Goal: Task Accomplishment & Management: Complete application form

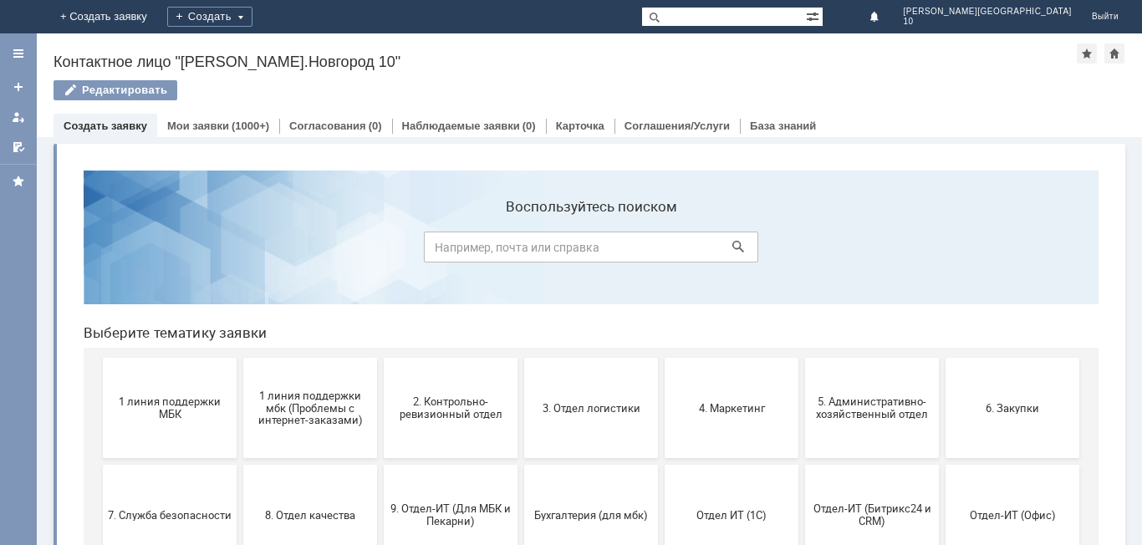
click at [178, 411] on span "1 линия поддержки МБК" at bounding box center [170, 408] width 124 height 25
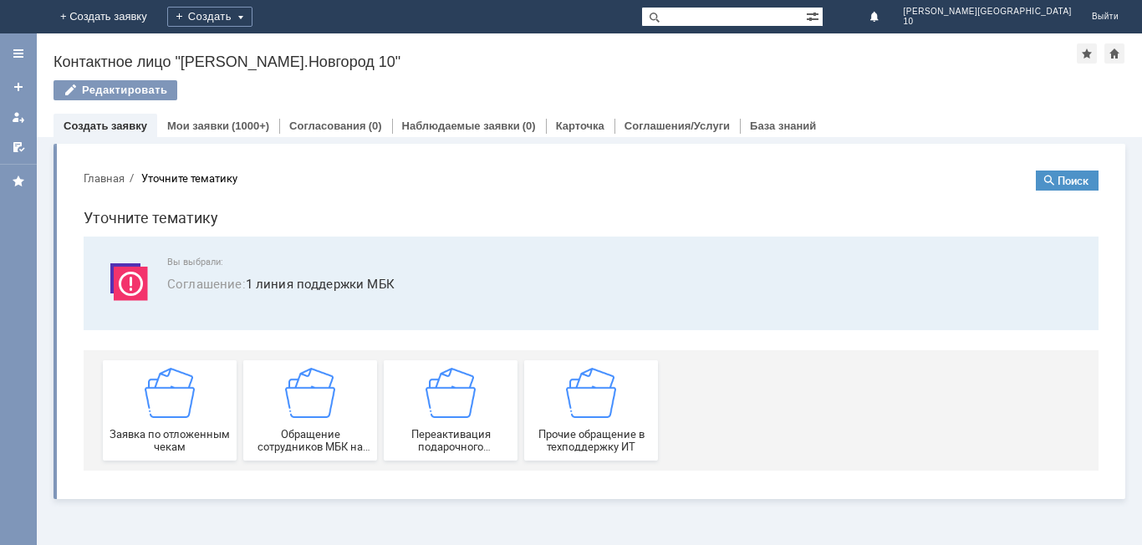
click at [178, 411] on img at bounding box center [170, 393] width 50 height 50
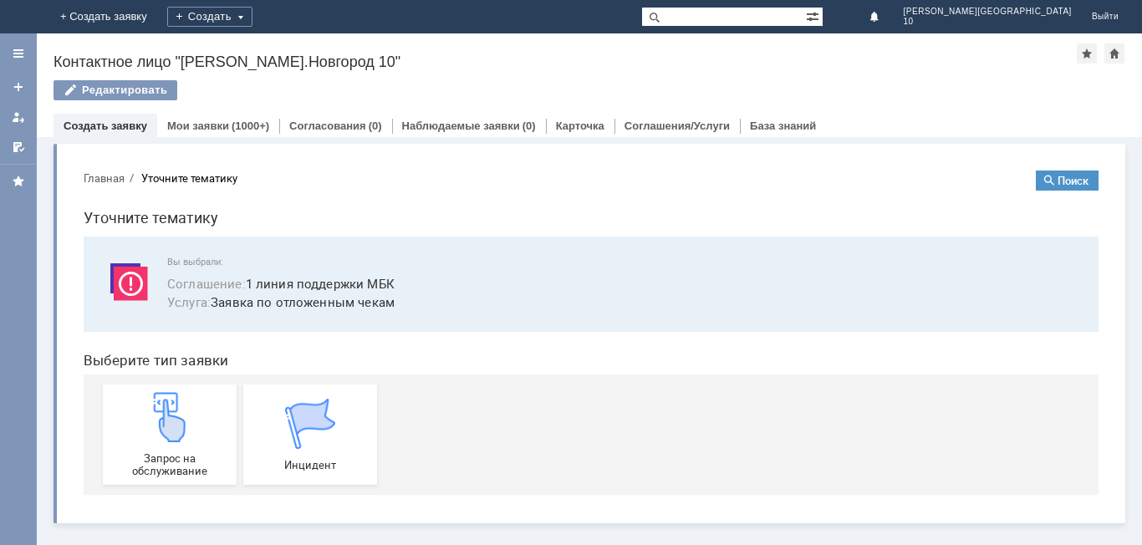
click at [178, 411] on img at bounding box center [170, 417] width 50 height 50
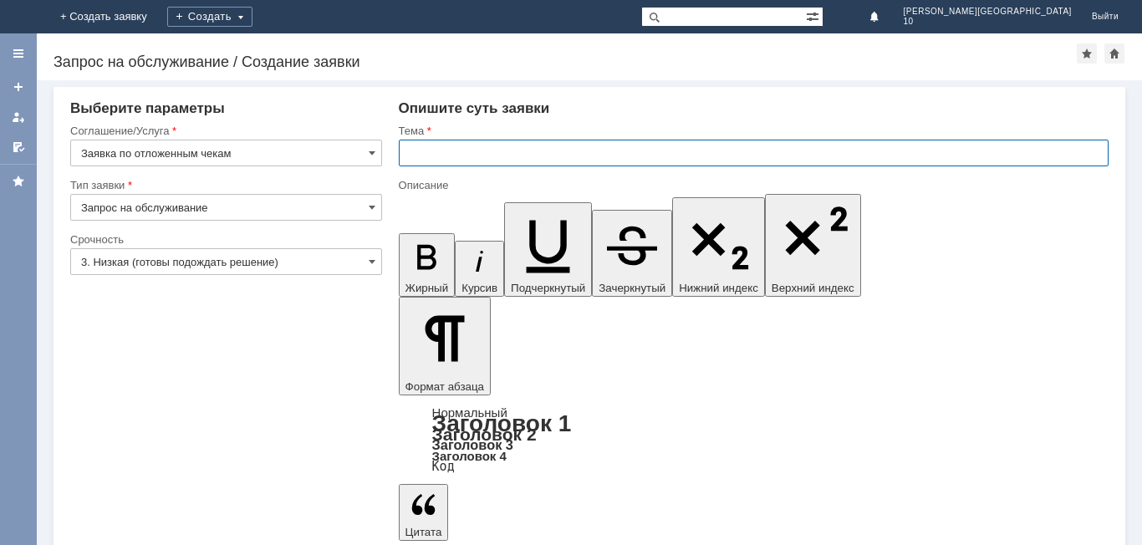
click at [447, 152] on input "text" at bounding box center [754, 153] width 710 height 27
type input "отложенный чек"
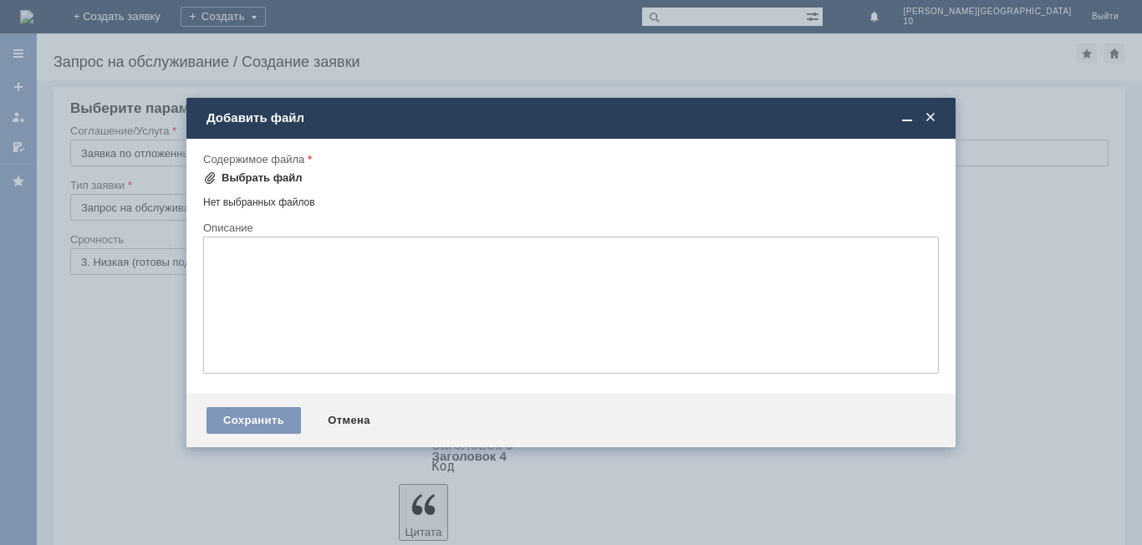
click at [258, 176] on div "Выбрать файл" at bounding box center [262, 177] width 81 height 13
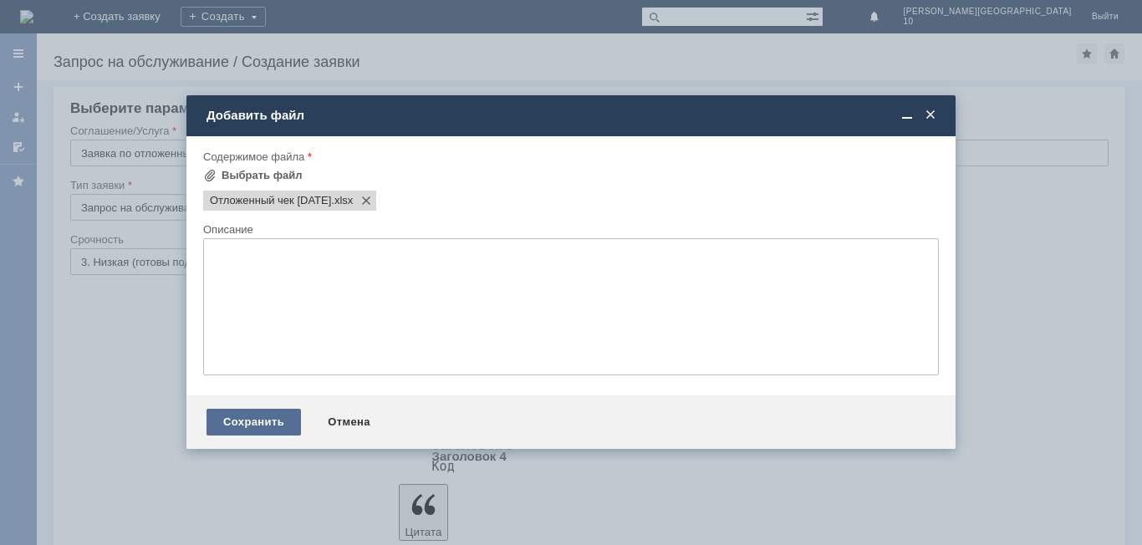
click at [271, 423] on div "Сохранить" at bounding box center [254, 422] width 94 height 27
